Goal: Transaction & Acquisition: Purchase product/service

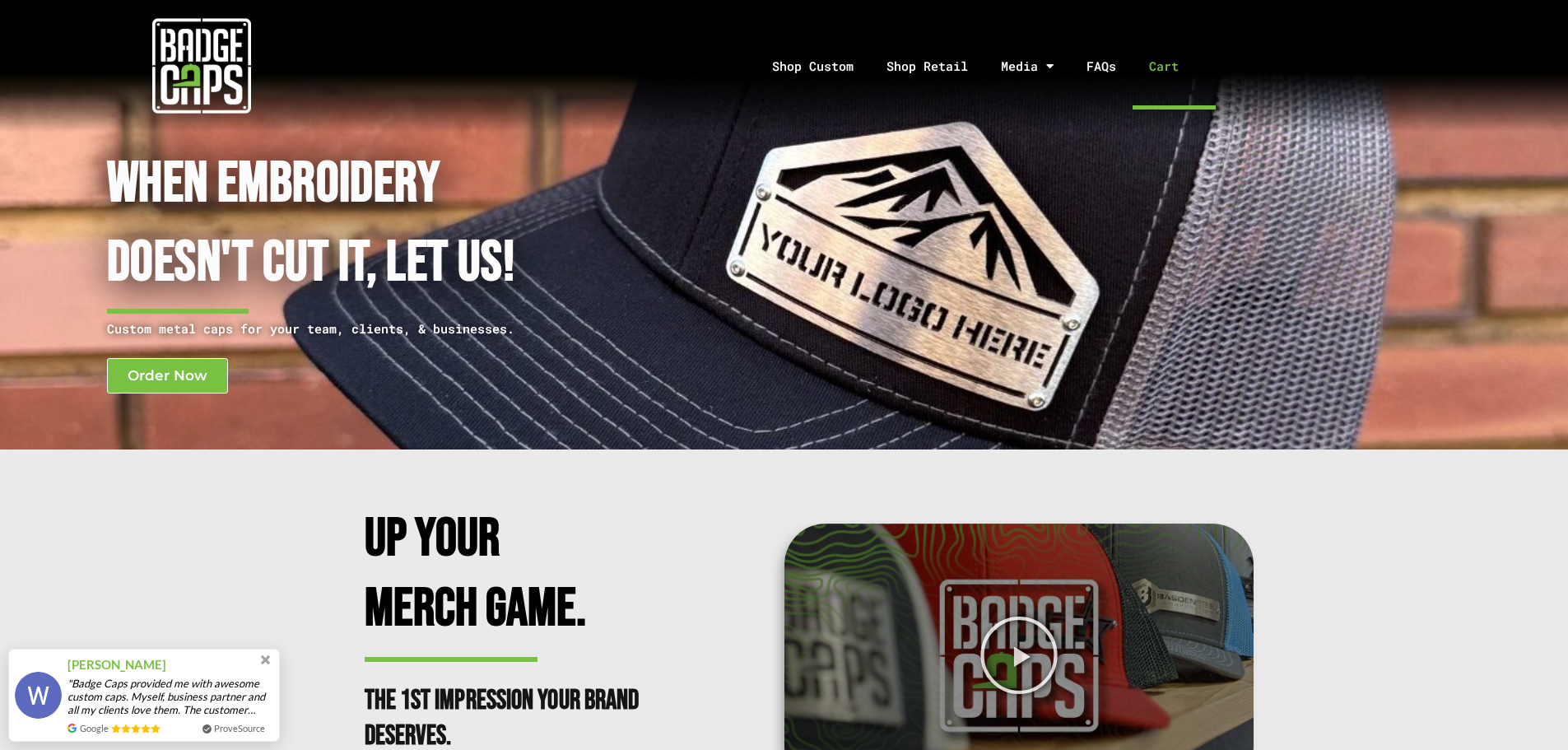
click at [1163, 66] on link "Cart" at bounding box center [1174, 66] width 83 height 86
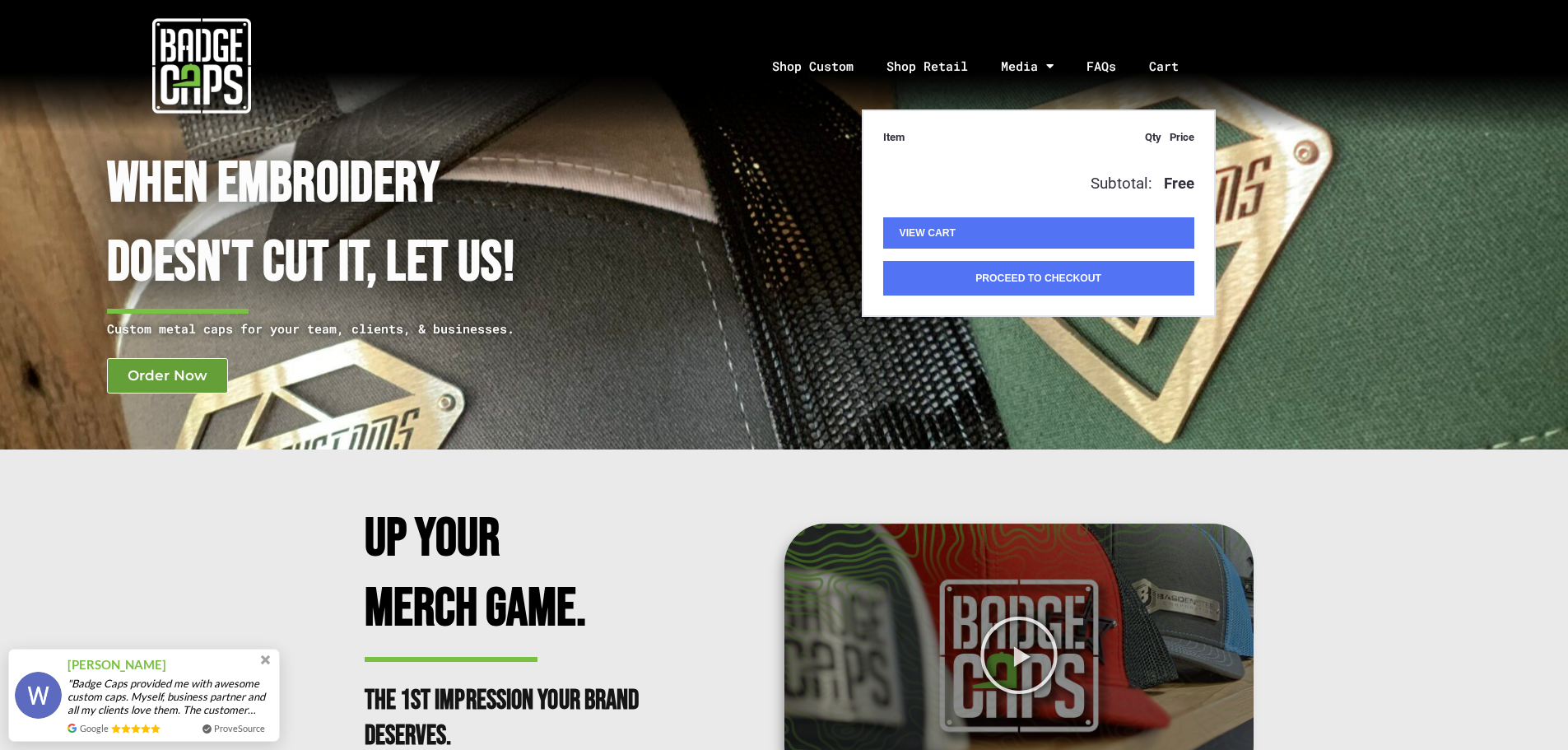
click at [162, 377] on span "Order Now" at bounding box center [167, 376] width 80 height 14
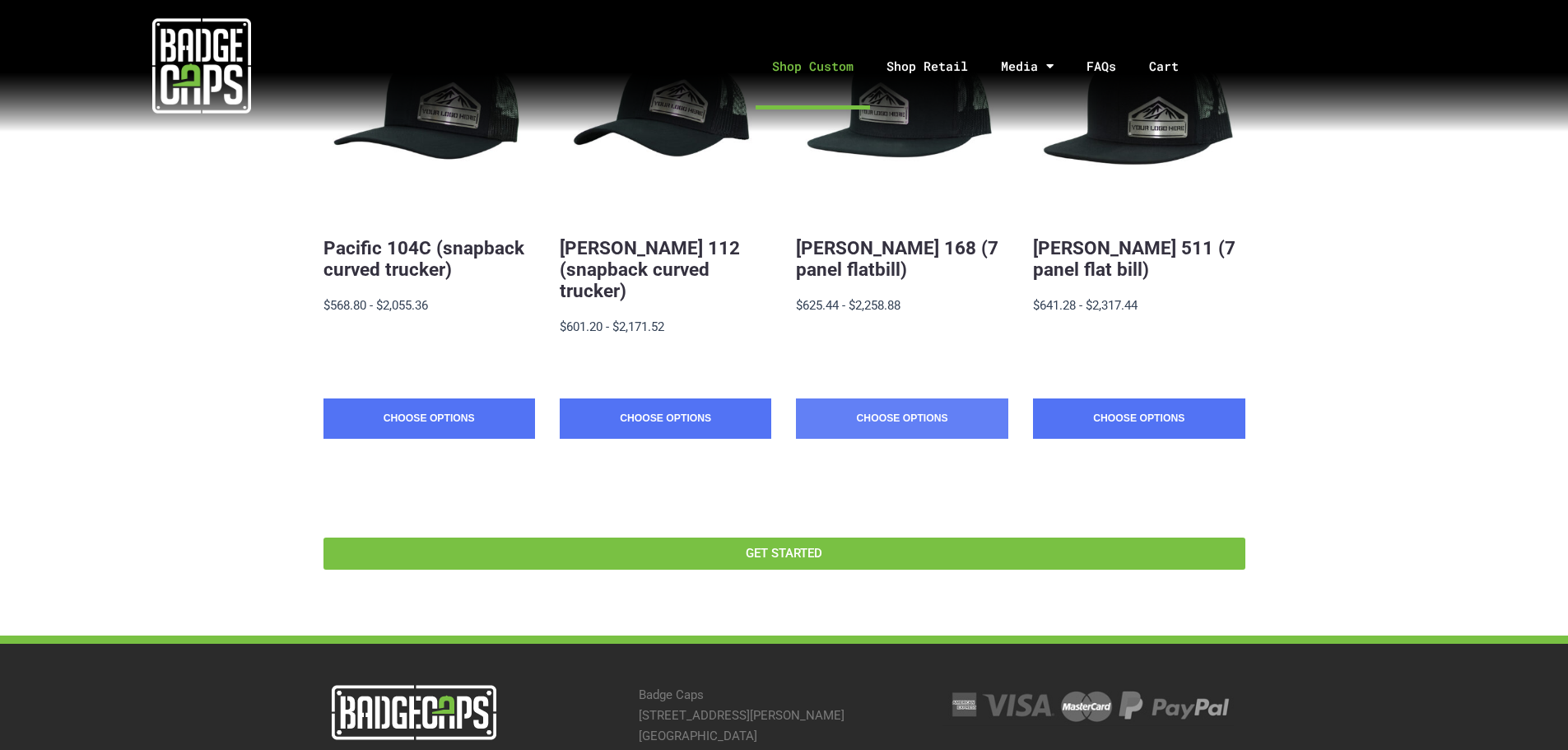
scroll to position [412, 0]
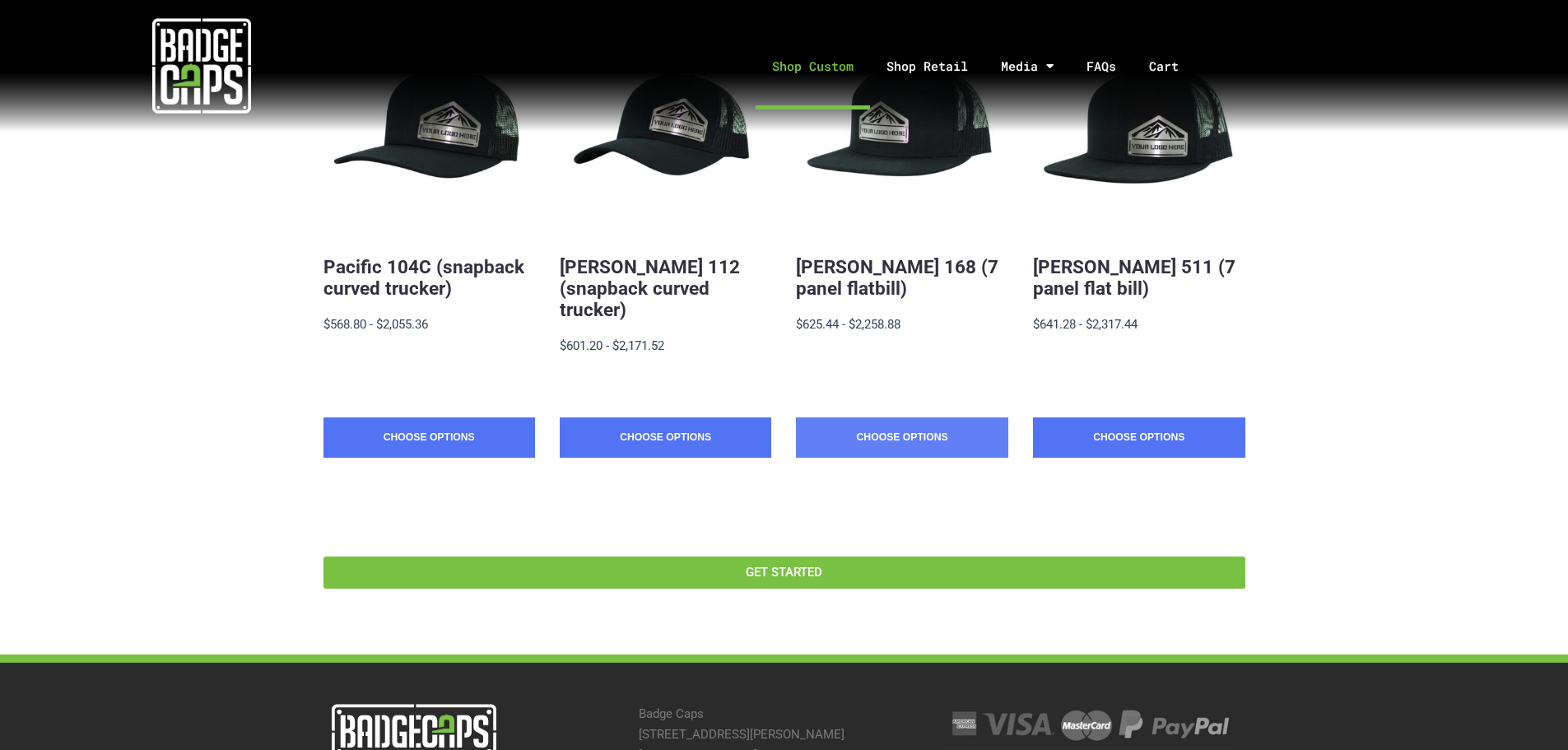
click at [869, 418] on link "Choose Options" at bounding box center [901, 438] width 212 height 42
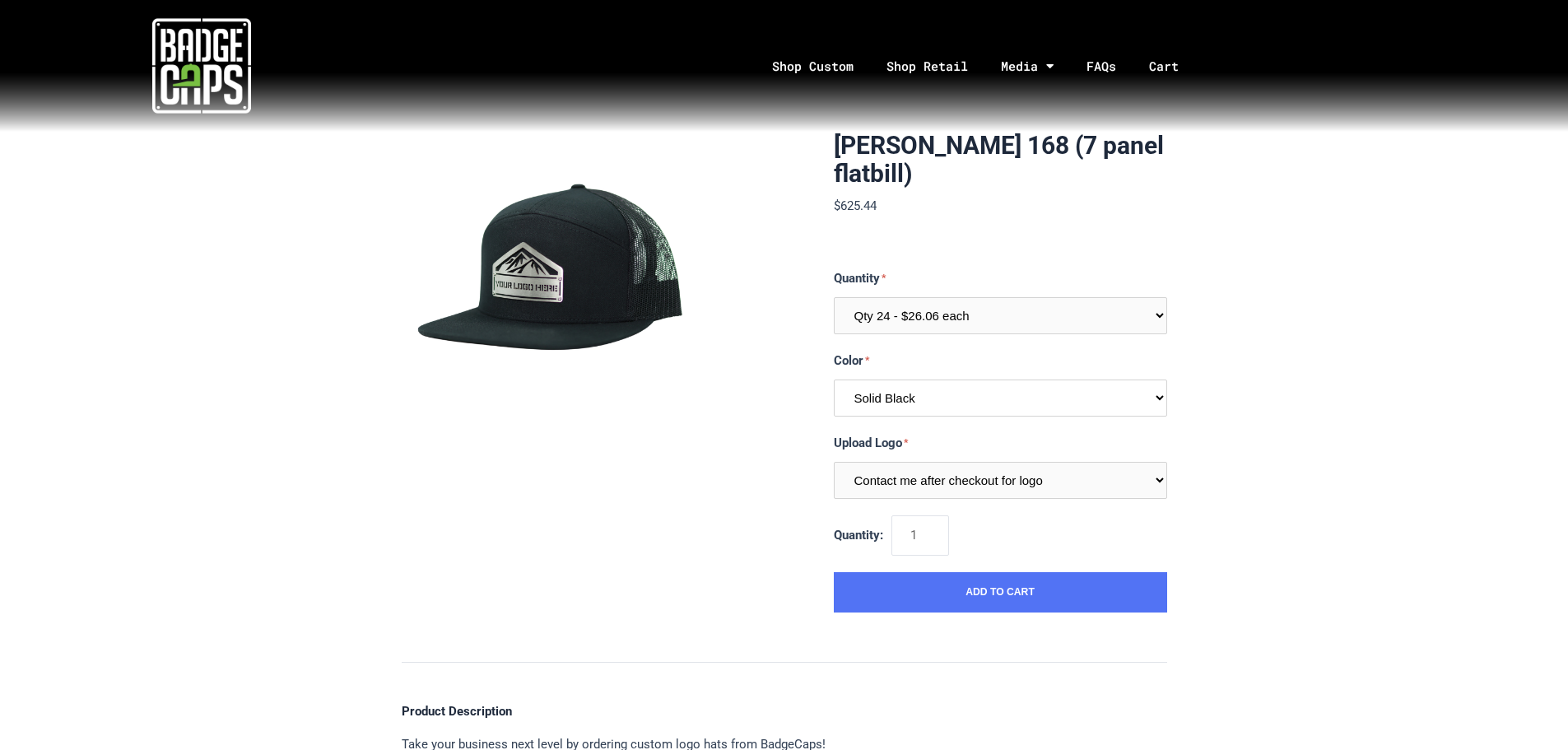
click at [948, 403] on select "Multiple Colors (Finalize After Checkout) Solid Black Solid White Solid Charcoa…" at bounding box center [1000, 398] width 333 height 37
click at [1547, 336] on div "[PERSON_NAME] 168 (7 panel flatbill) $625.44 MSRP: $625.44 0 reviews SKU: R168-…" at bounding box center [784, 728] width 1568 height 1194
click at [1020, 476] on select "Contact me after checkout for logo" at bounding box center [1000, 480] width 333 height 37
drag, startPoint x: 1305, startPoint y: 459, endPoint x: 1266, endPoint y: 445, distance: 41.4
click at [1300, 454] on div "[PERSON_NAME] 168 (7 panel flatbill) $625.44 MSRP: $625.44 0 reviews SKU: R168-…" at bounding box center [784, 728] width 1568 height 1194
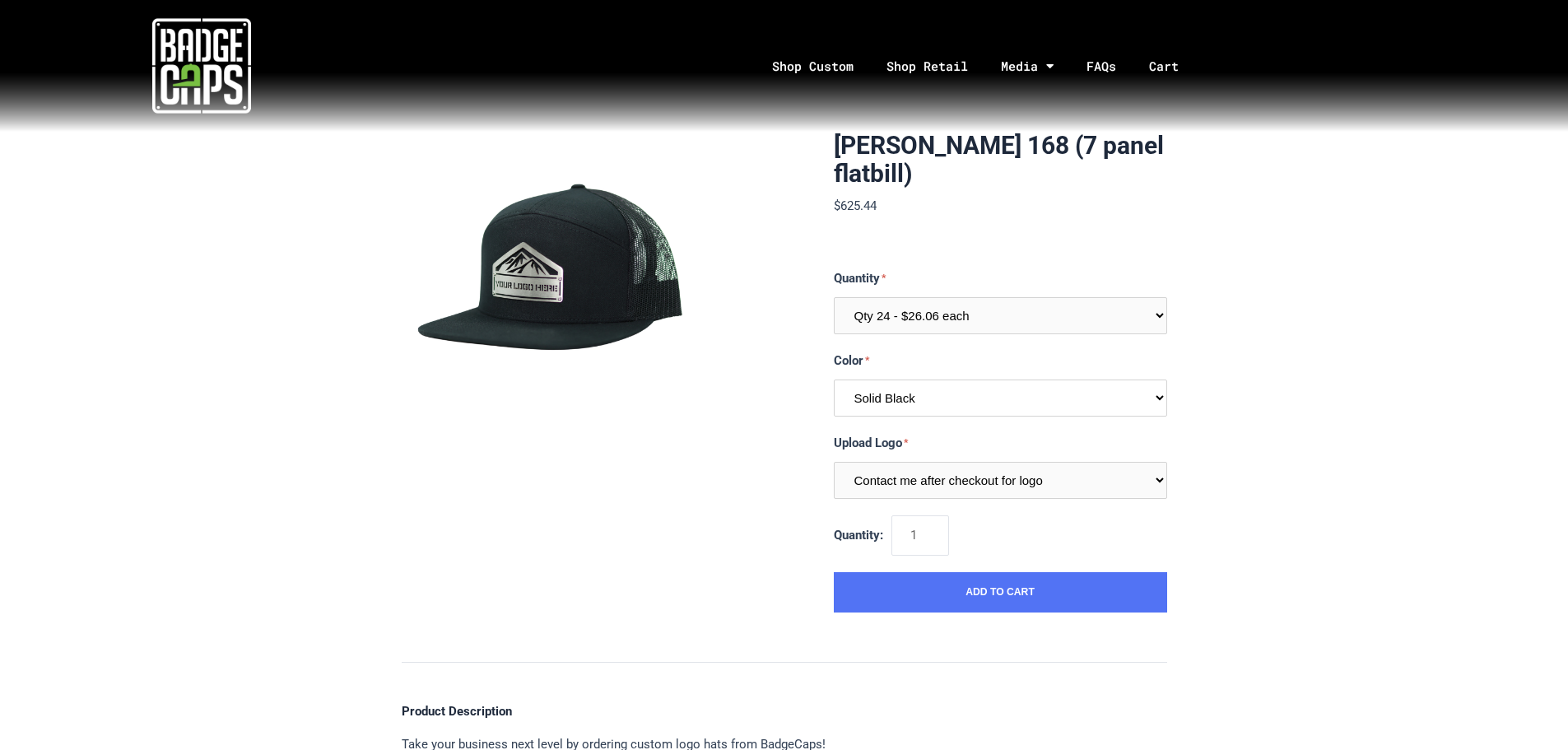
click at [1003, 392] on select "Multiple Colors (Finalize After Checkout) Solid Black Solid White Solid Charcoa…" at bounding box center [1000, 398] width 333 height 37
select select "311"
click at [834, 380] on select "Multiple Colors (Finalize After Checkout) Solid Black Solid White Solid Charcoa…" at bounding box center [1000, 398] width 333 height 37
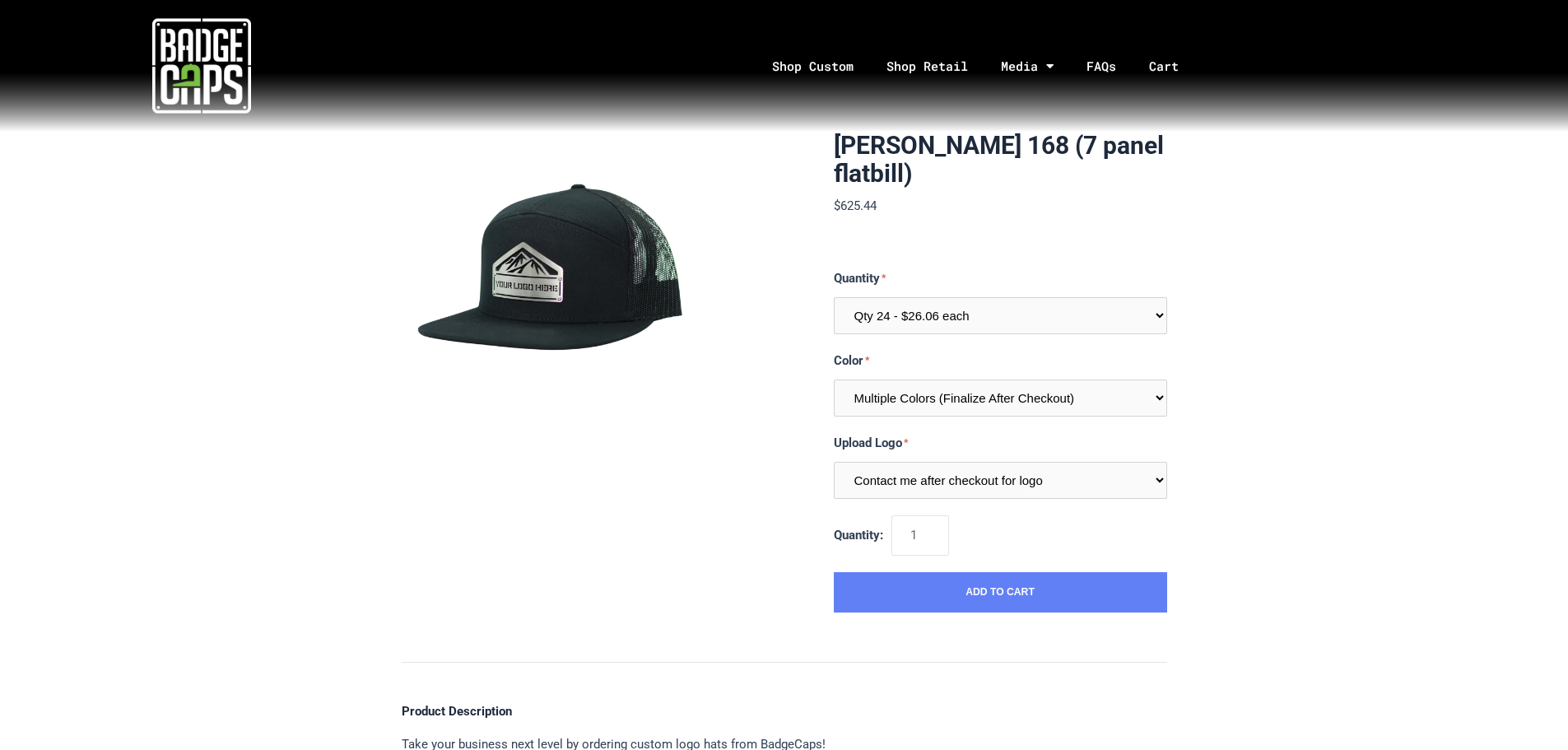
click at [1041, 595] on button "Add to Cart" at bounding box center [1000, 592] width 333 height 42
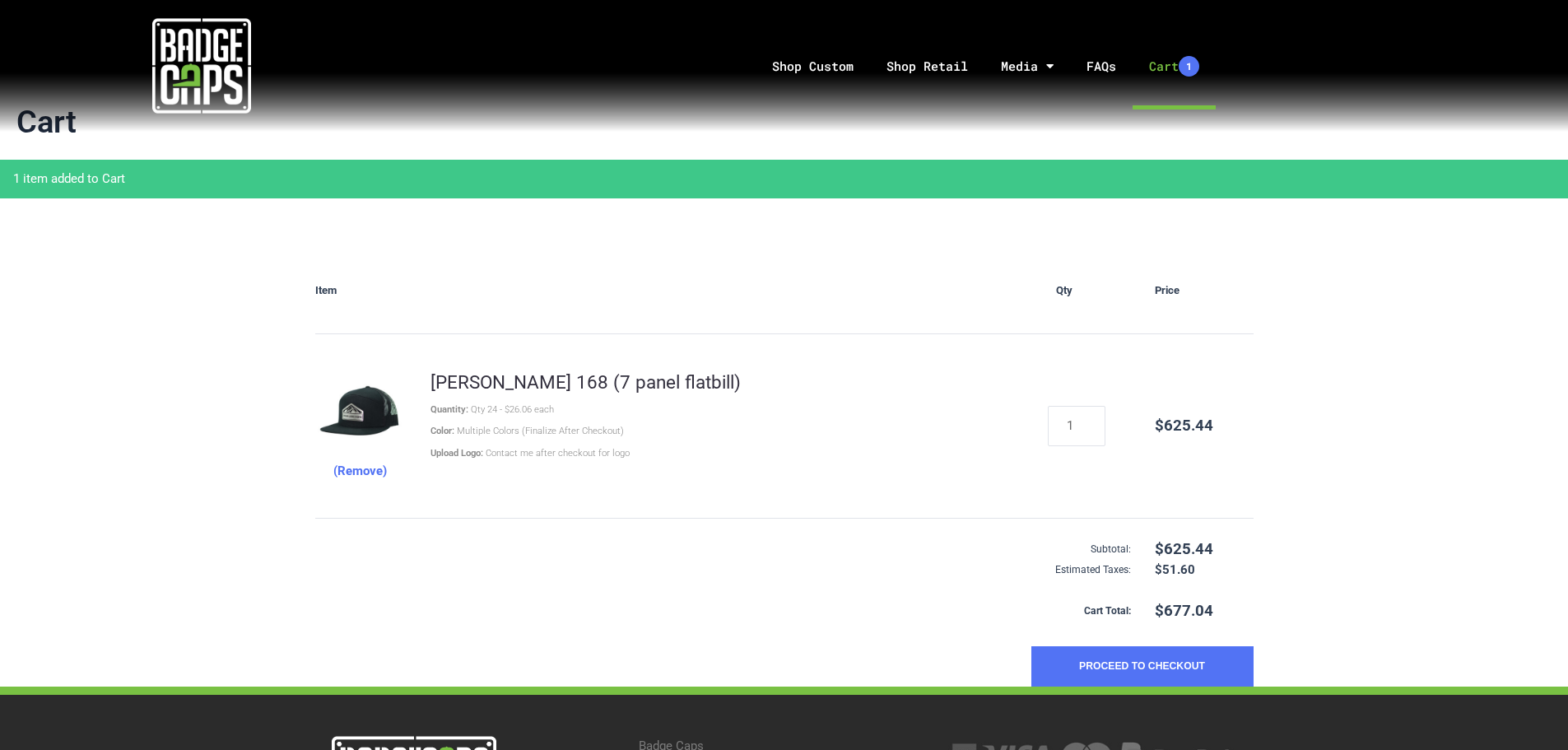
scroll to position [245, 0]
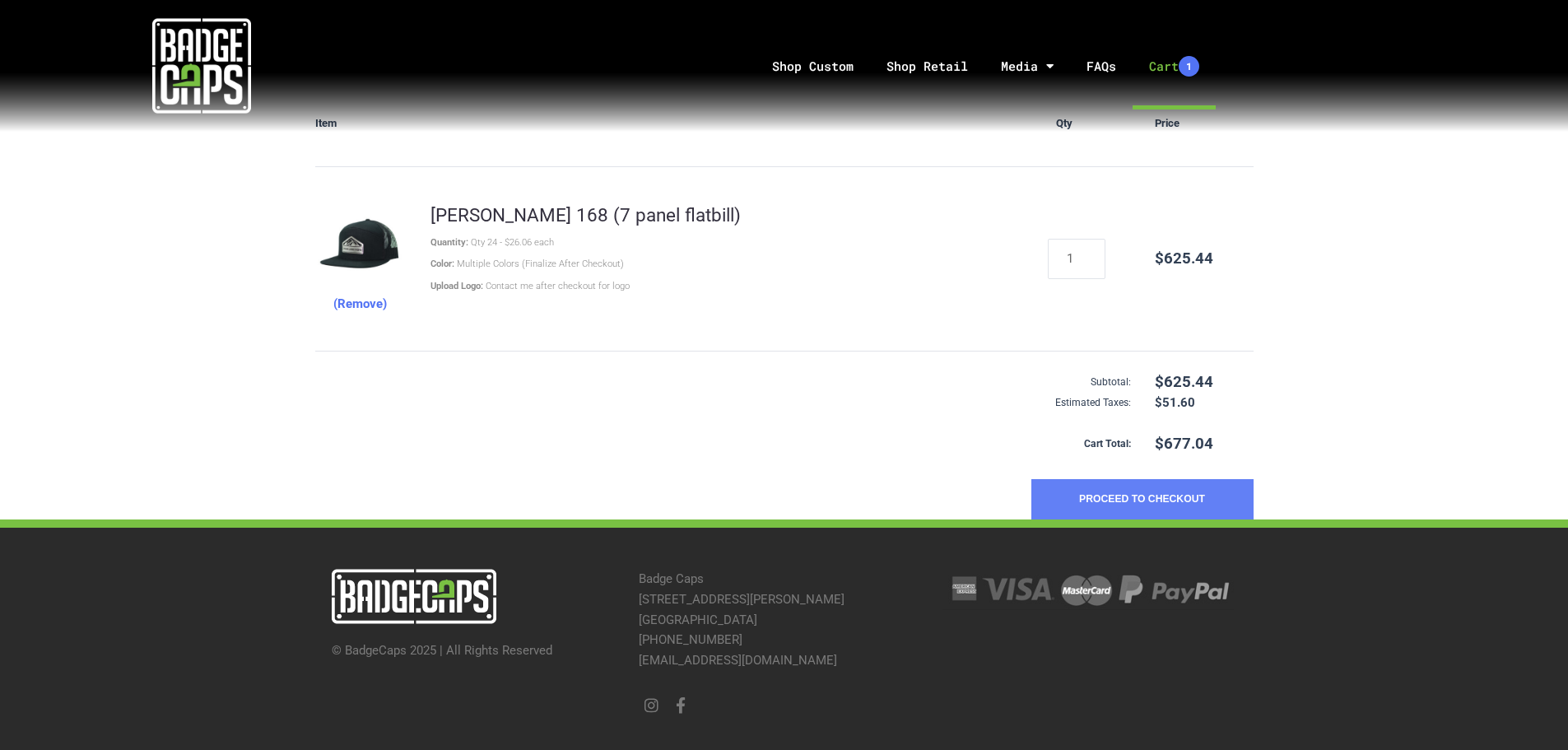
click at [1152, 496] on button "Proceed to Checkout" at bounding box center [1142, 500] width 222 height 42
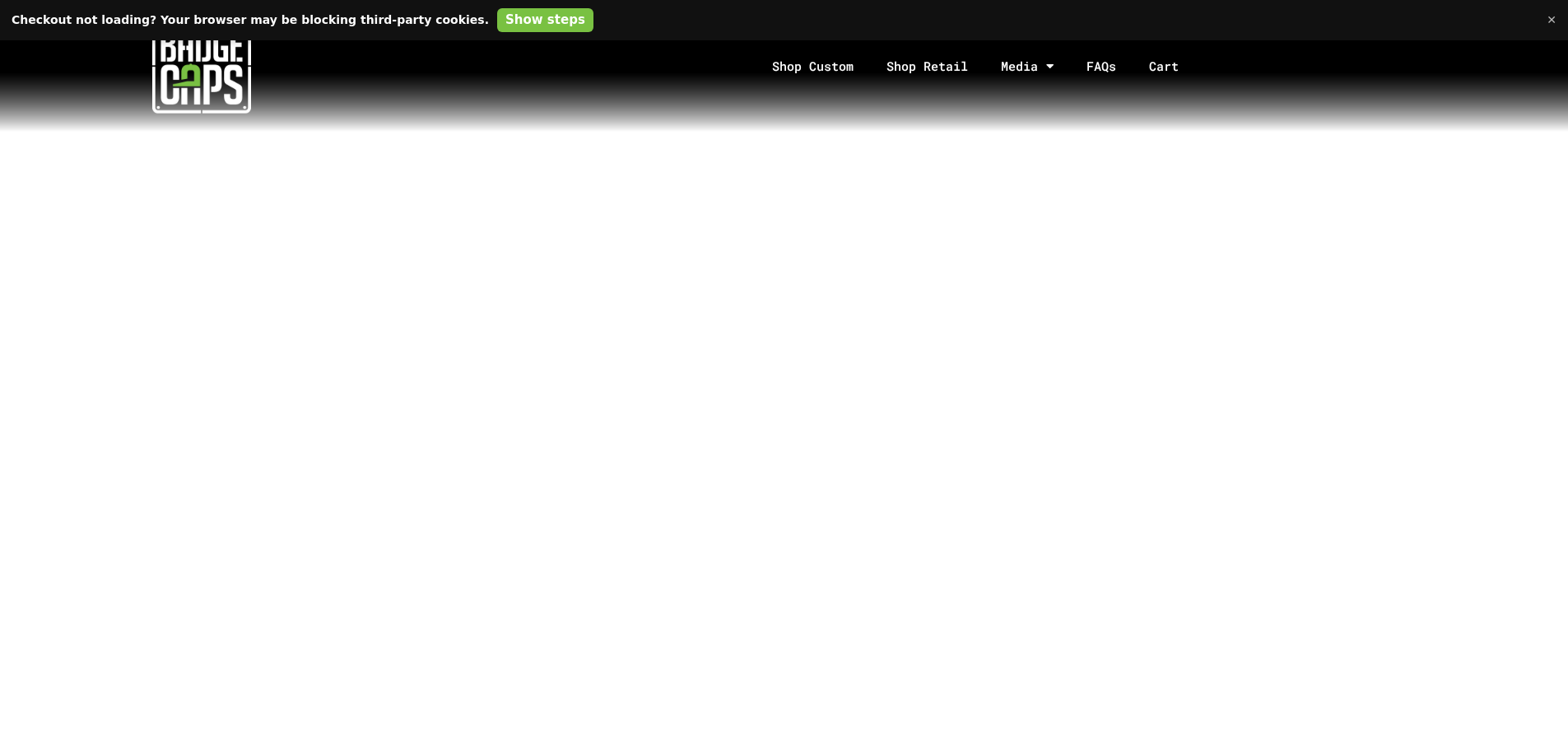
scroll to position [227, 0]
